Goal: Information Seeking & Learning: Learn about a topic

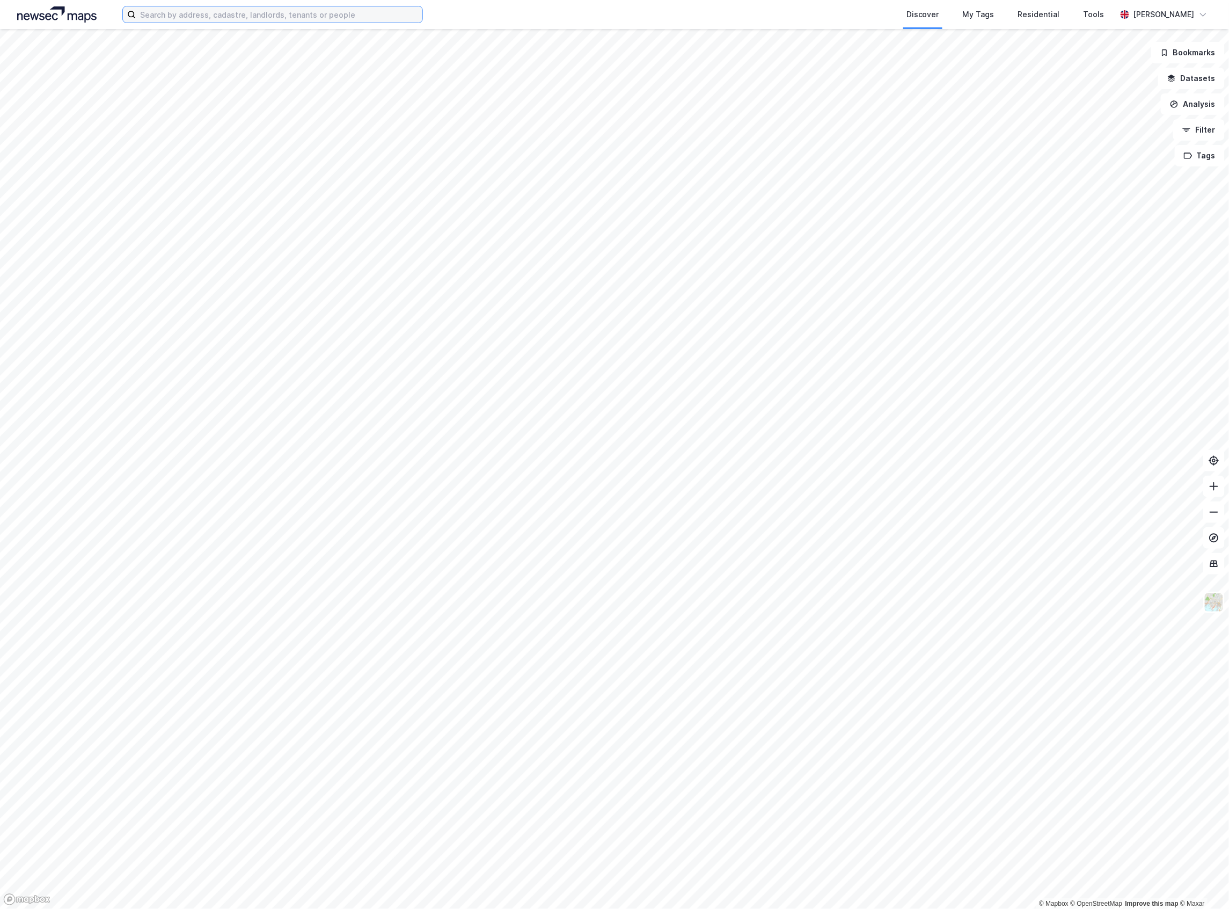
click at [390, 18] on input at bounding box center [279, 14] width 287 height 16
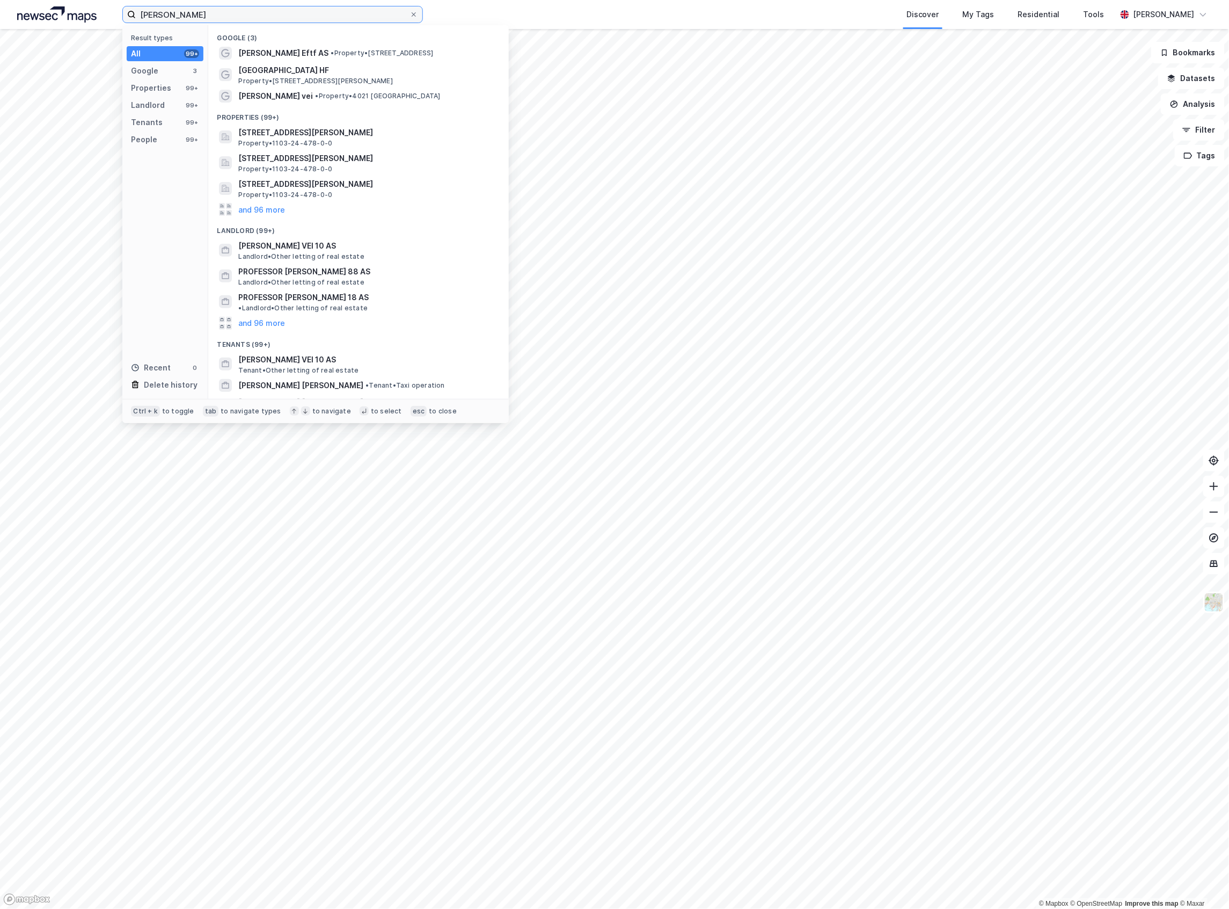
type input "[PERSON_NAME]"
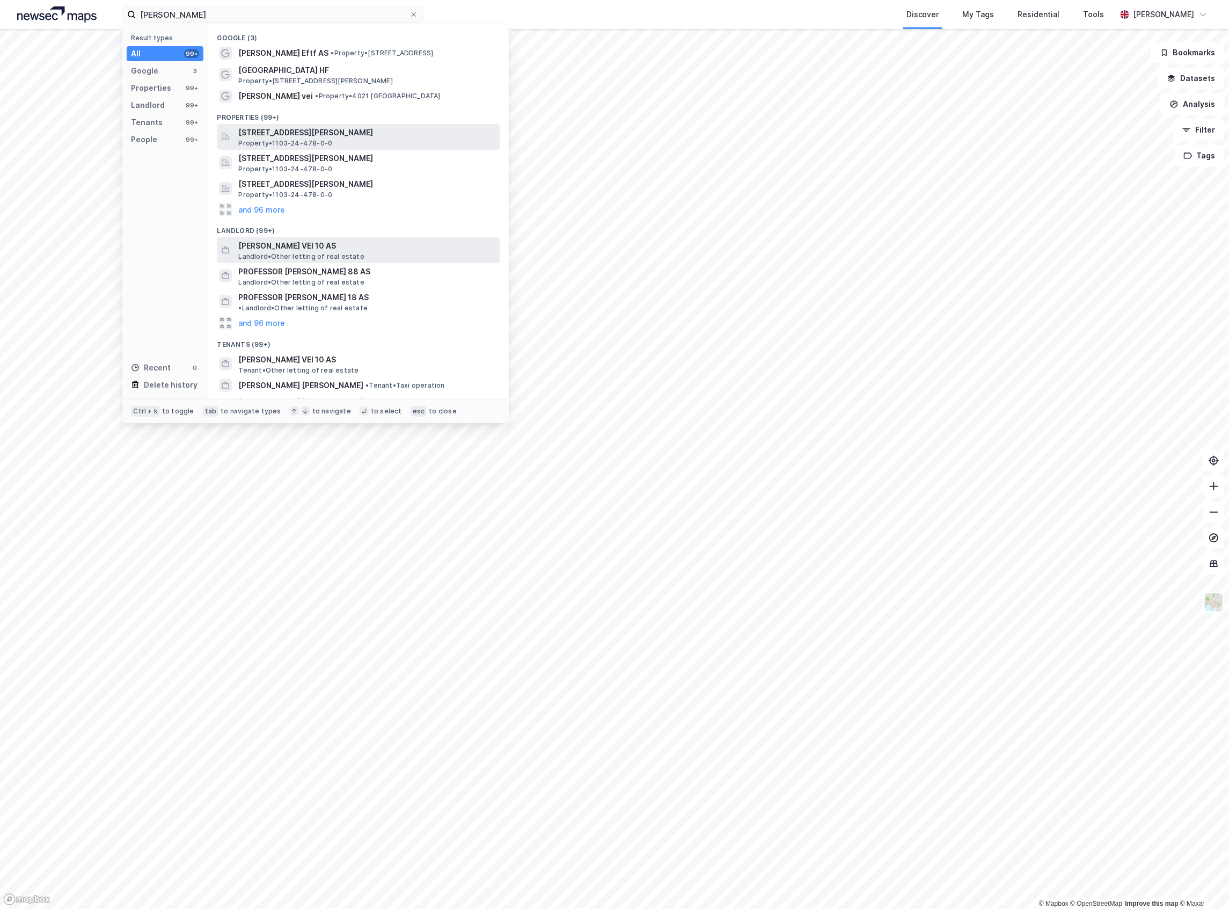
click at [266, 245] on span "[PERSON_NAME] VEI 10 AS" at bounding box center [367, 245] width 258 height 13
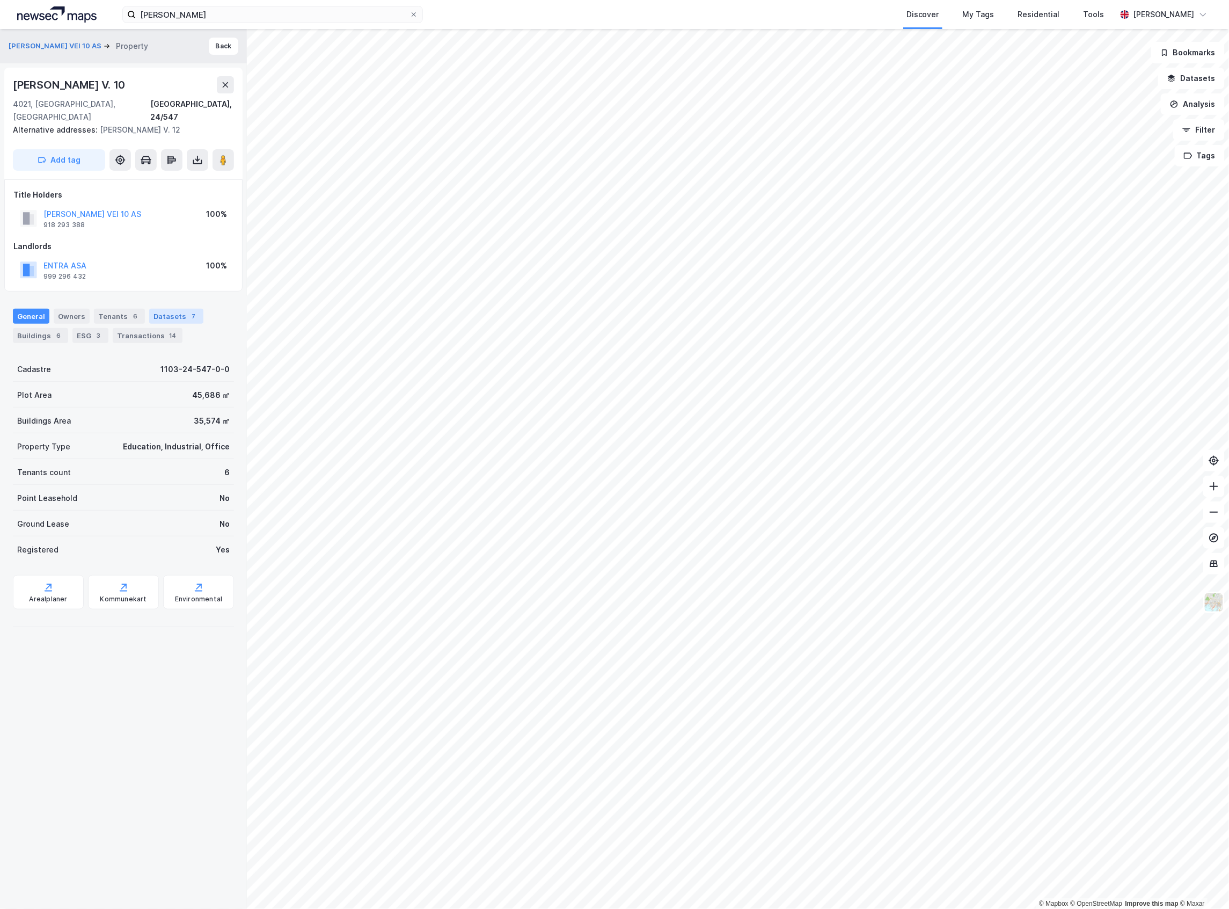
click at [153, 309] on div "Datasets 7" at bounding box center [176, 316] width 54 height 15
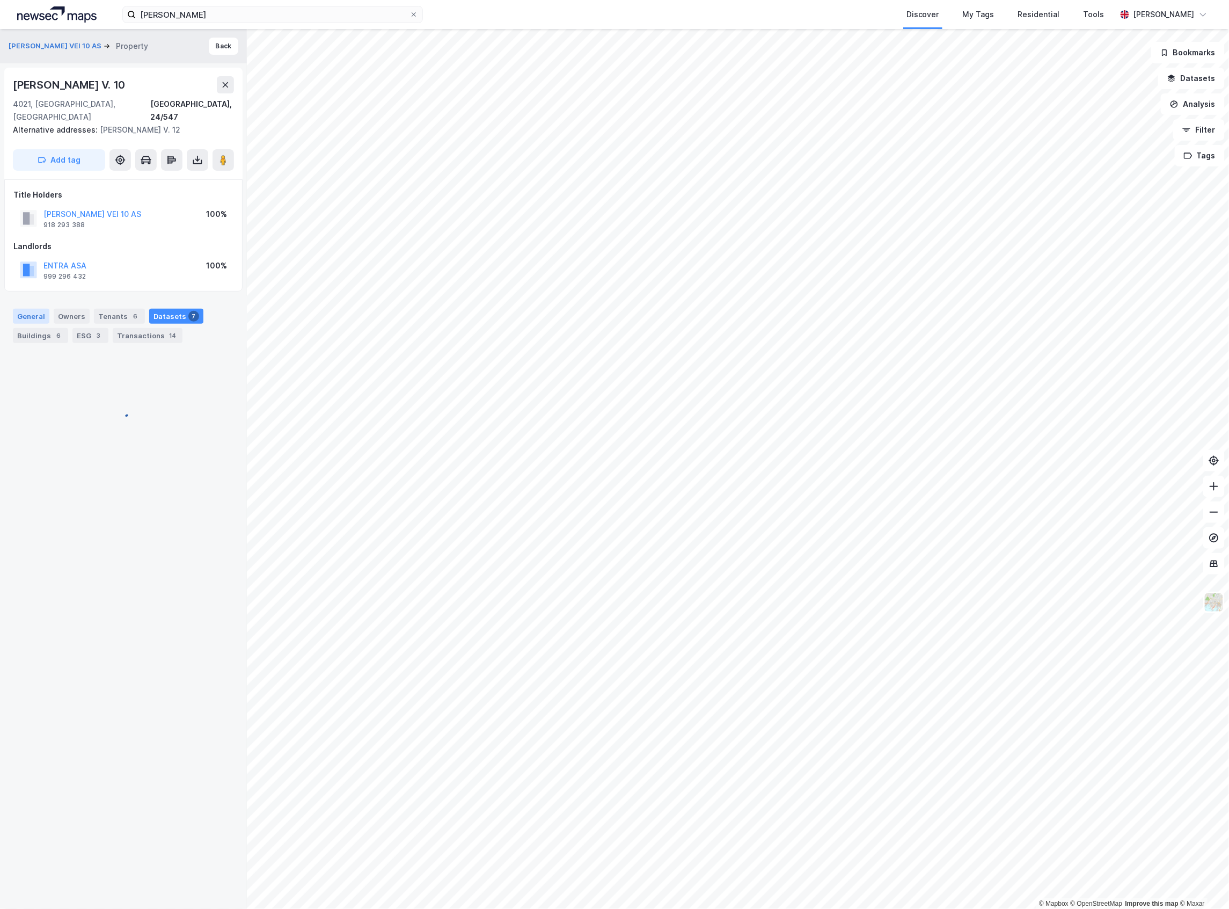
click at [43, 310] on div "General" at bounding box center [31, 316] width 36 height 15
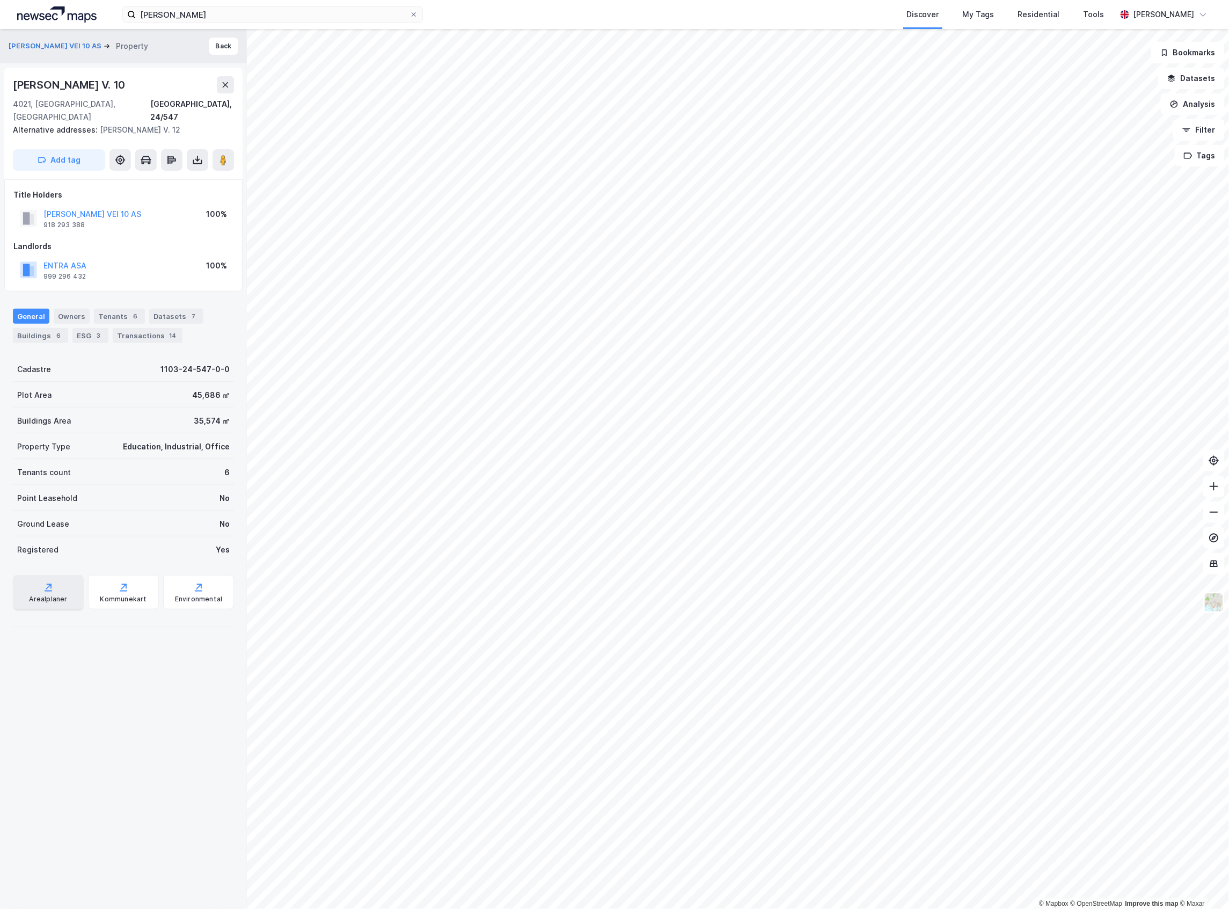
click at [46, 595] on div "Arealplaner" at bounding box center [48, 599] width 38 height 9
click at [143, 589] on div "Kommunekart" at bounding box center [123, 592] width 71 height 34
click at [1203, 71] on button "Datasets" at bounding box center [1191, 78] width 67 height 21
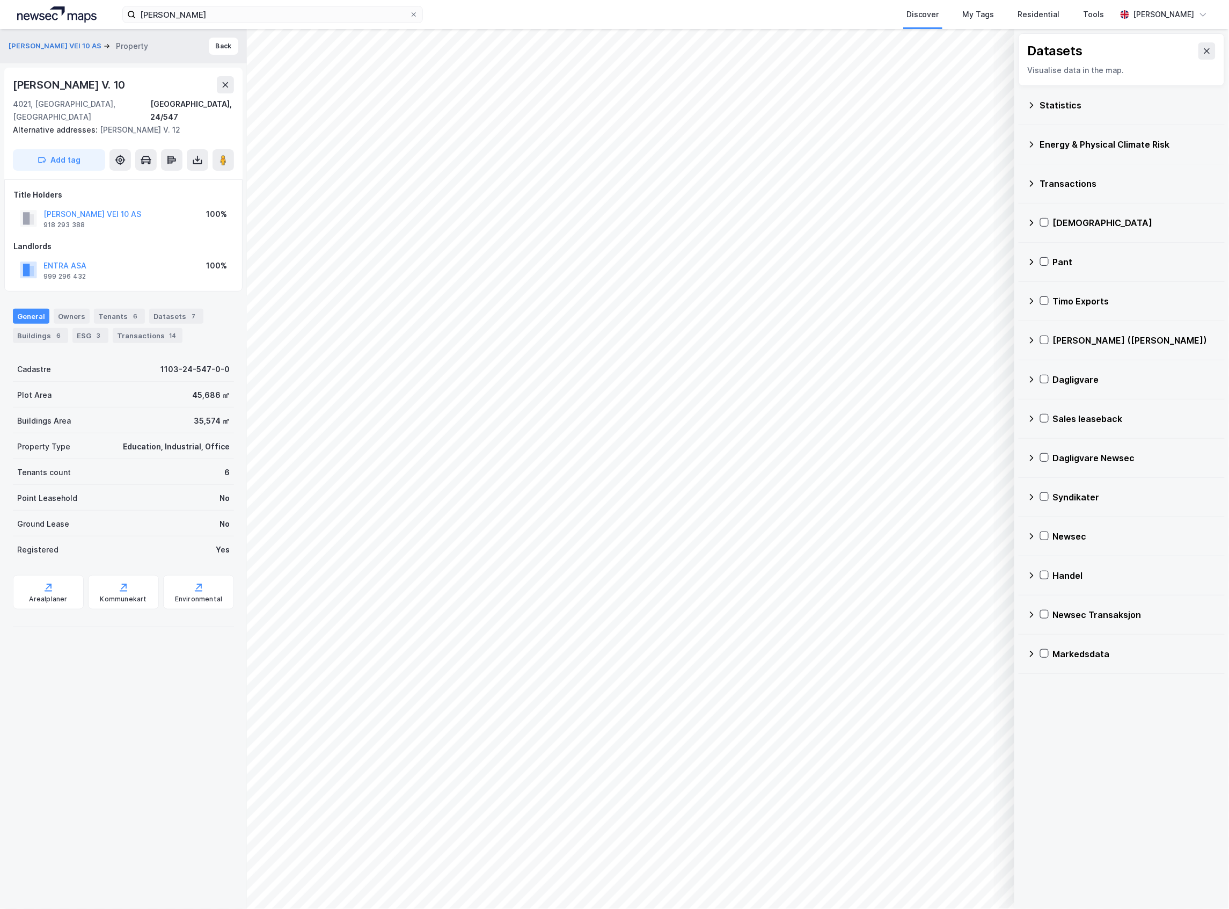
click at [1074, 108] on div "Statistics" at bounding box center [1128, 105] width 176 height 13
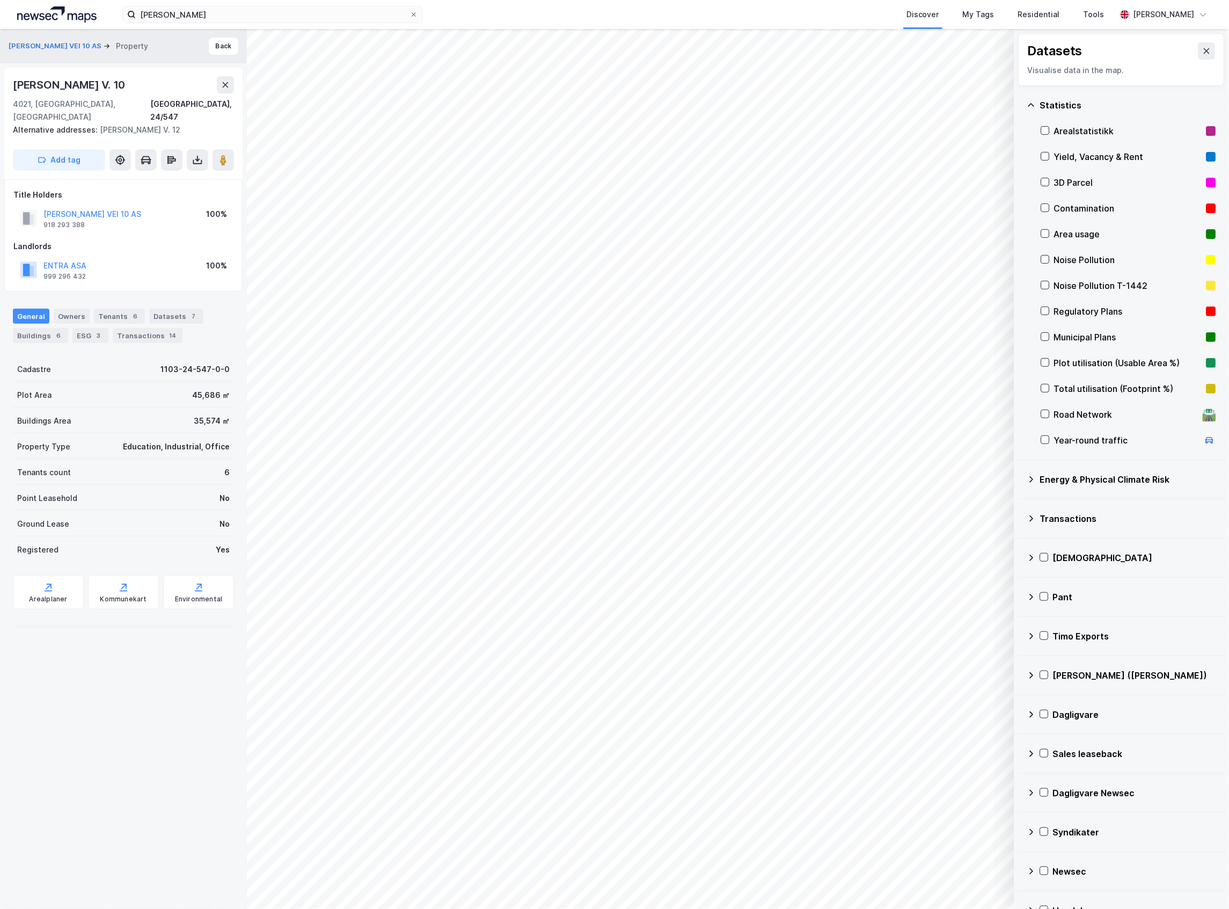
click at [1108, 328] on div "Municipal Plans" at bounding box center [1128, 337] width 175 height 26
